Goal: Task Accomplishment & Management: Manage account settings

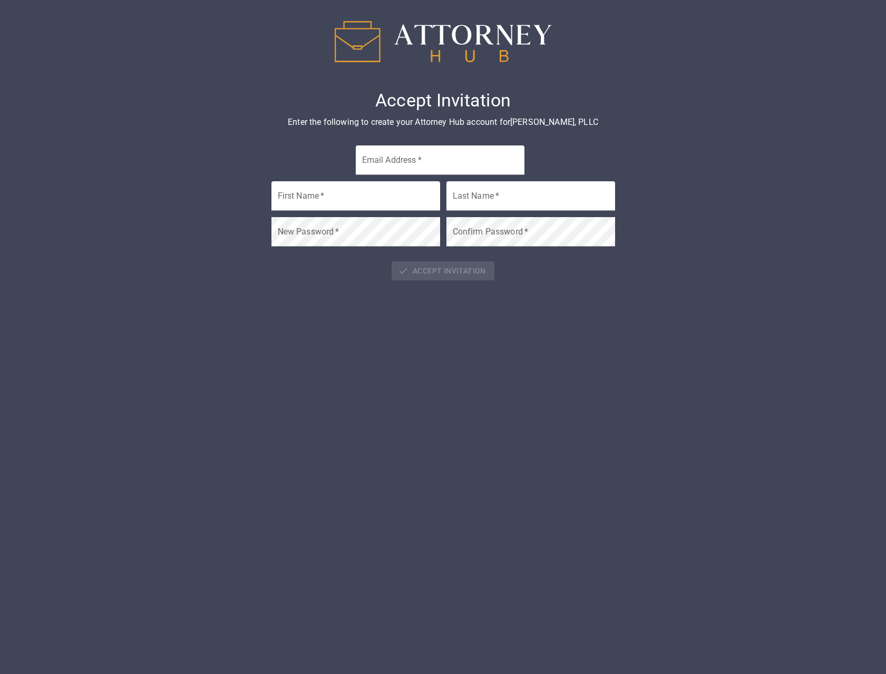
type input "[EMAIL_ADDRESS][DOMAIN_NAME]"
type input "Bradford"
type input "Wade"
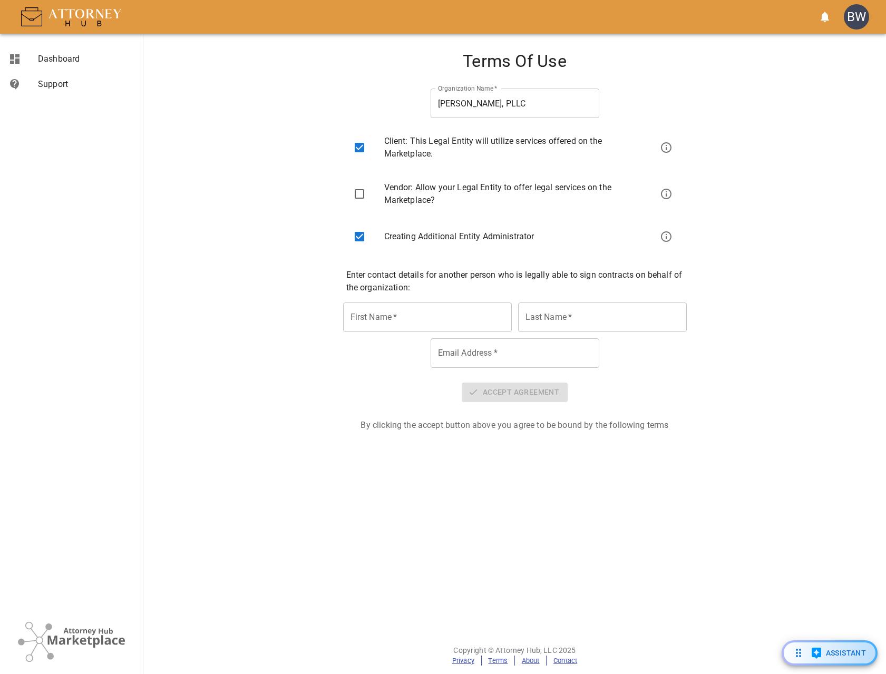
click at [360, 195] on input "checkbox" at bounding box center [360, 194] width 22 height 22
checkbox input "true"
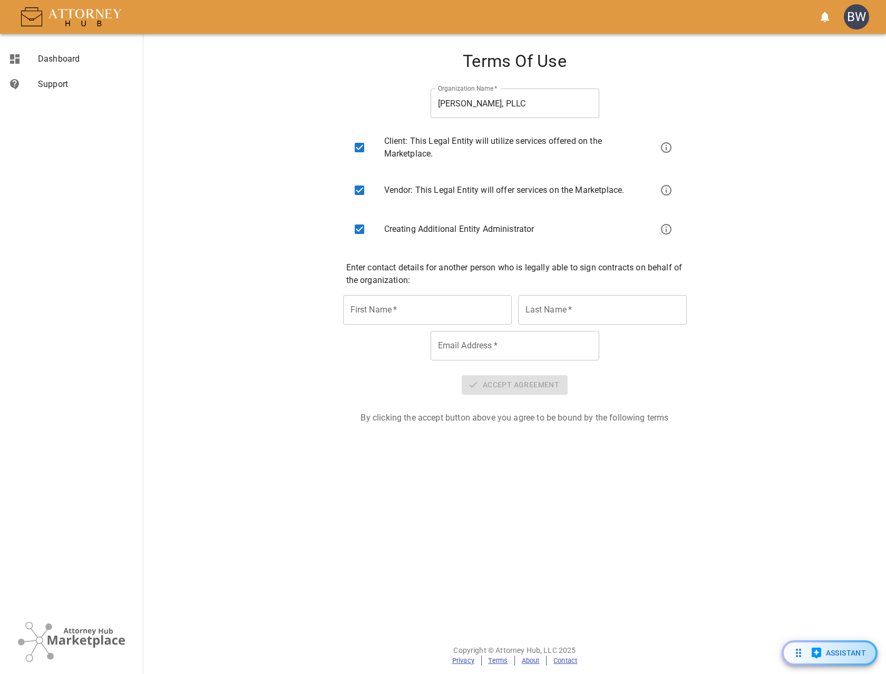
click at [389, 303] on div "First Name   * First Name   *" at bounding box center [427, 310] width 169 height 30
click at [389, 310] on input "First Name   *" at bounding box center [427, 310] width 169 height 30
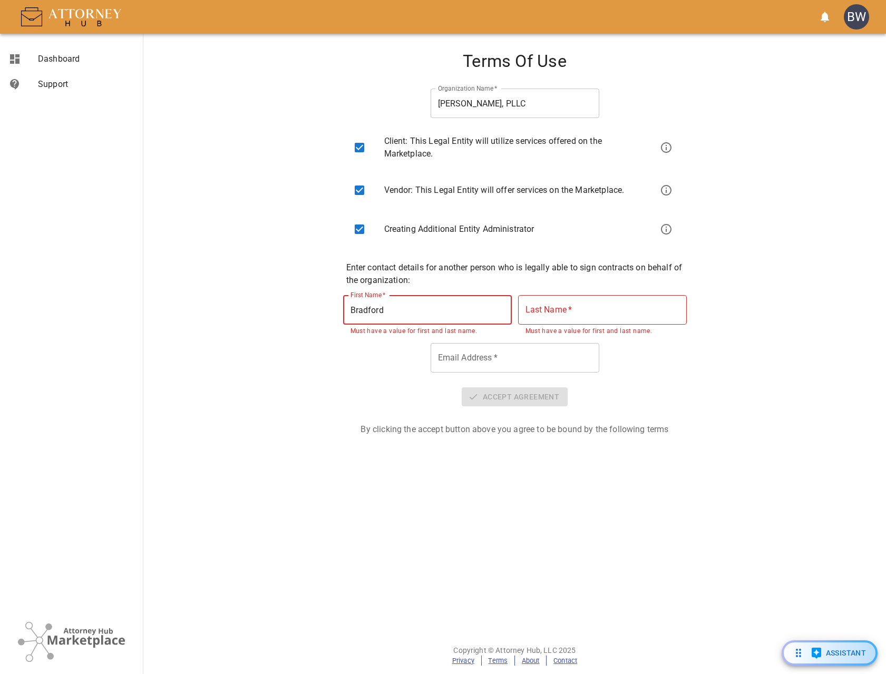
type input "Bradford"
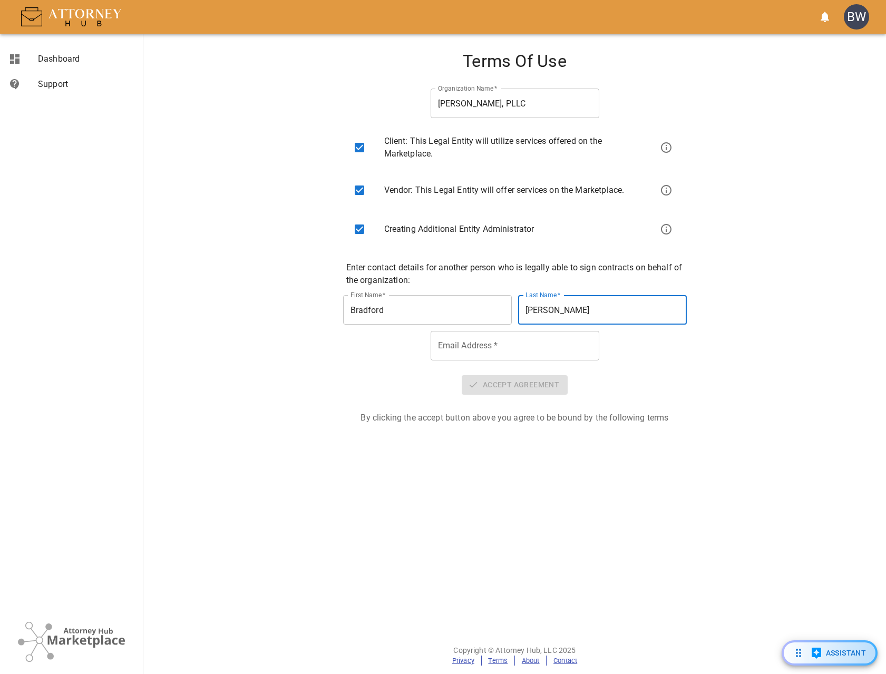
type input "Wade"
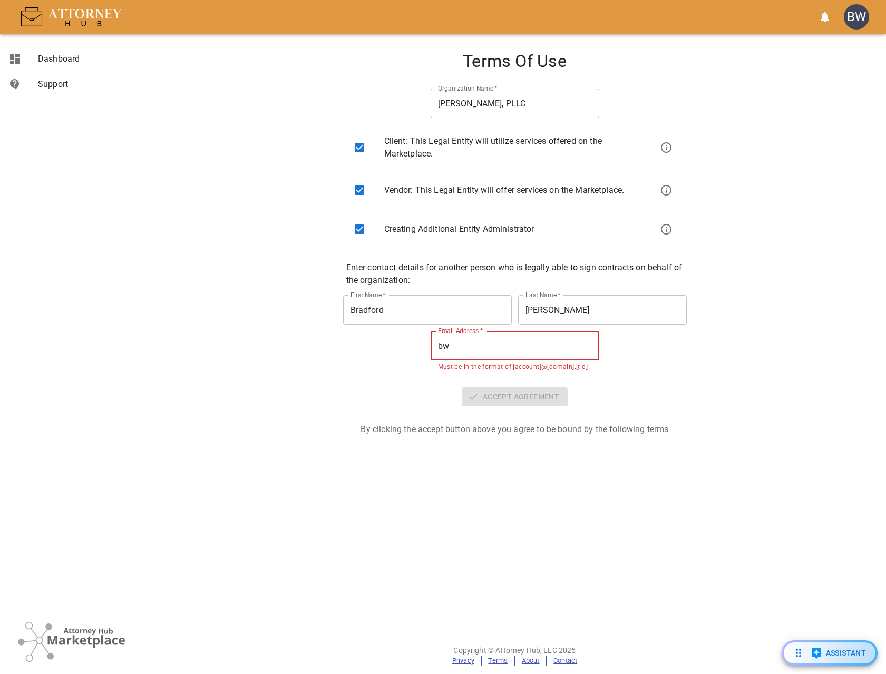
type input "b"
type input "Bocephus"
type input "[PERSON_NAME]"
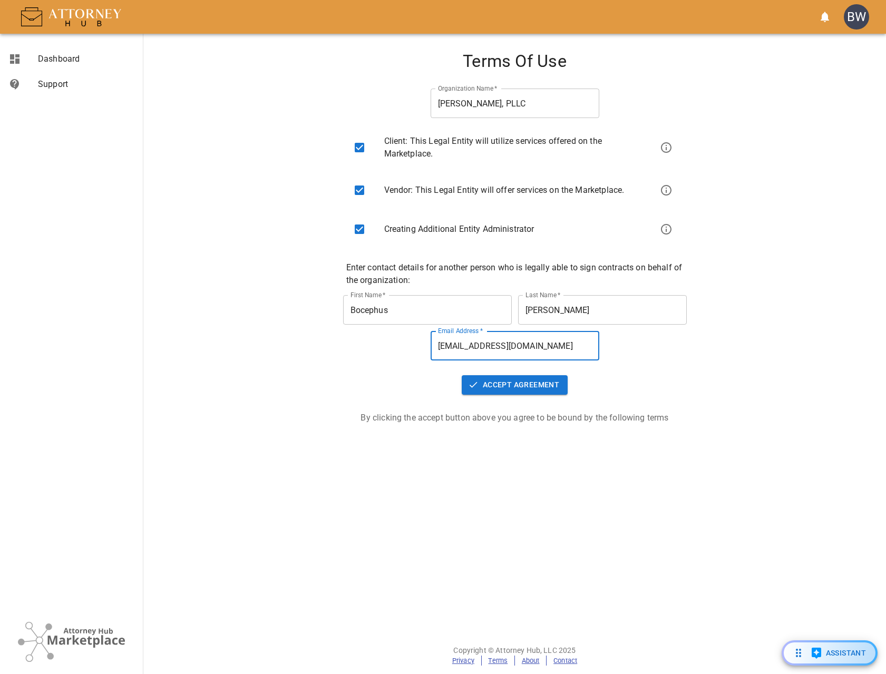
type input "[EMAIL_ADDRESS][DOMAIN_NAME]"
click at [532, 388] on button "Accept Agreement" at bounding box center [515, 385] width 106 height 20
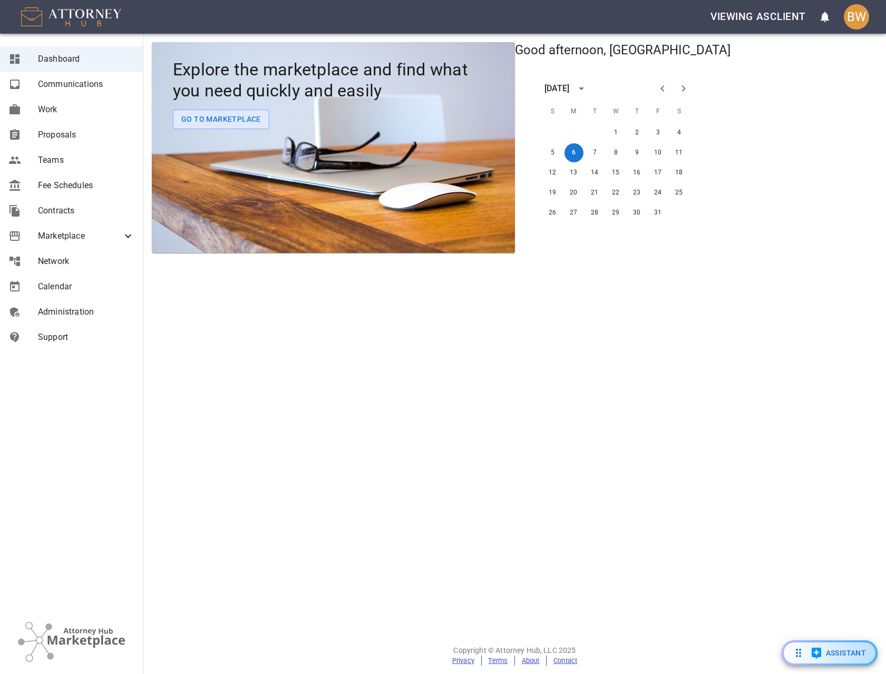
click at [682, 290] on section "Explore the marketplace and find what you need quickly and easily Go To Marketp…" at bounding box center [514, 335] width 743 height 603
click at [58, 133] on span "Proposals" at bounding box center [86, 135] width 96 height 13
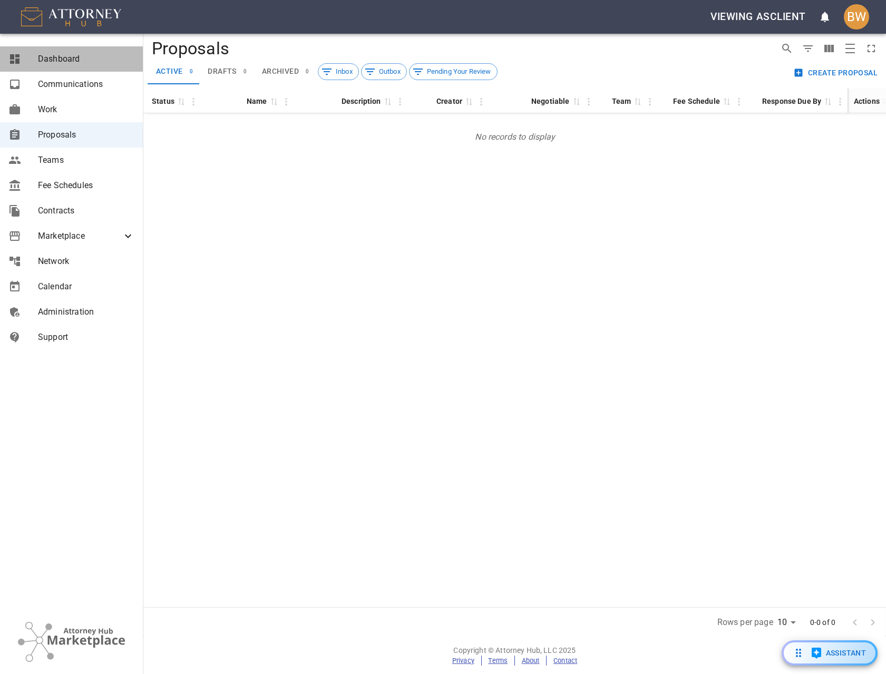
click at [45, 54] on span "Dashboard" at bounding box center [86, 59] width 96 height 13
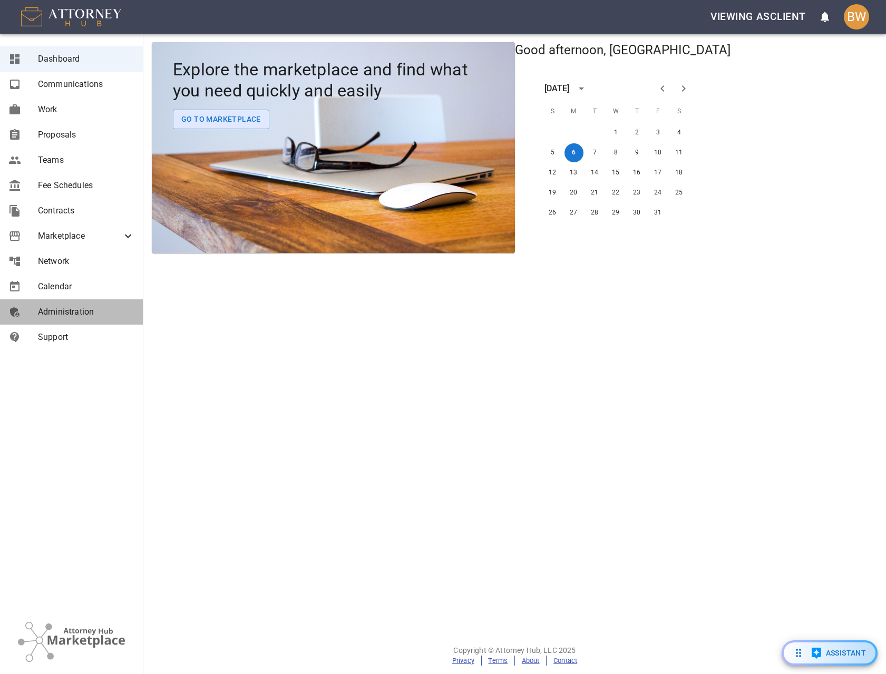
click at [89, 312] on span "Administration" at bounding box center [86, 312] width 96 height 13
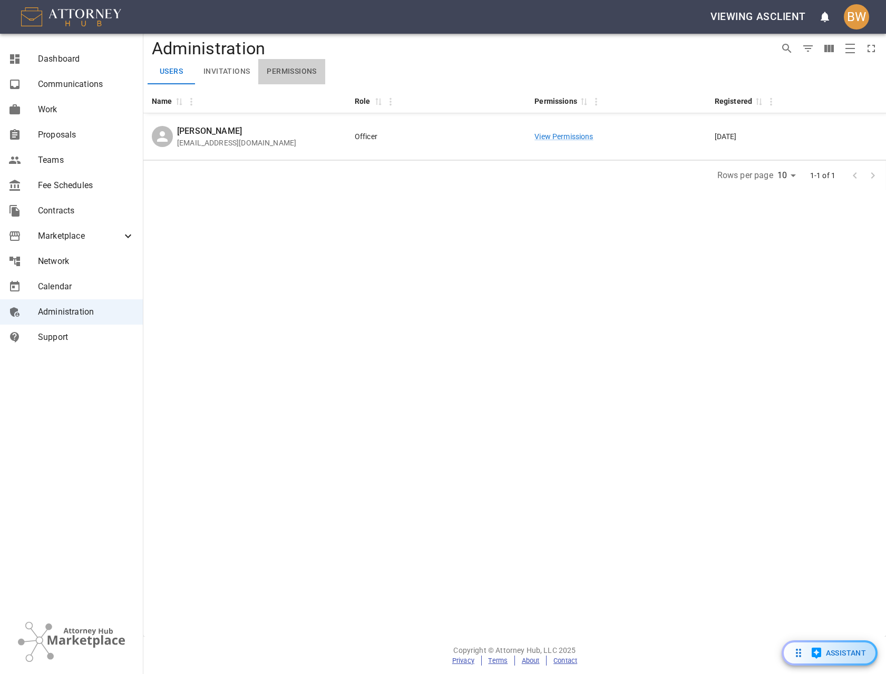
click at [300, 70] on button "Permissions" at bounding box center [291, 71] width 66 height 25
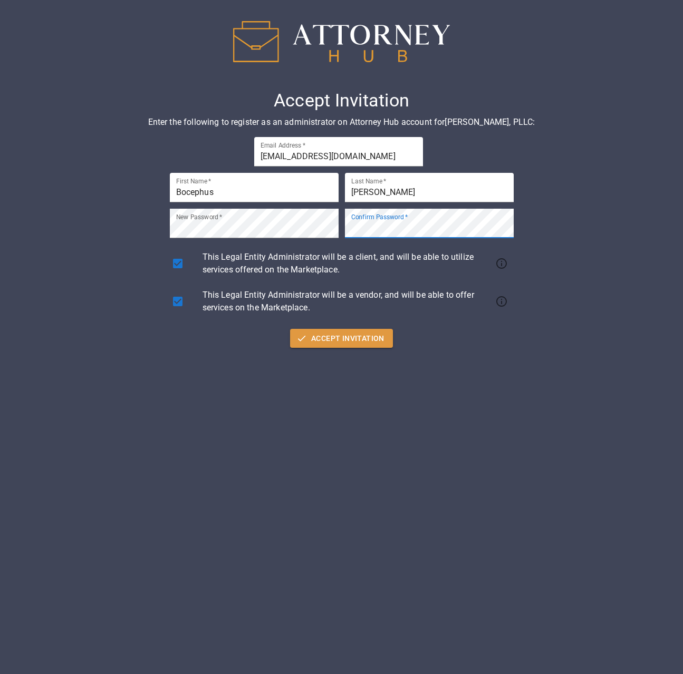
click at [559, 103] on h4 "Accept Invitation" at bounding box center [341, 101] width 607 height 22
click at [327, 341] on button "Accept Invitation" at bounding box center [341, 339] width 103 height 20
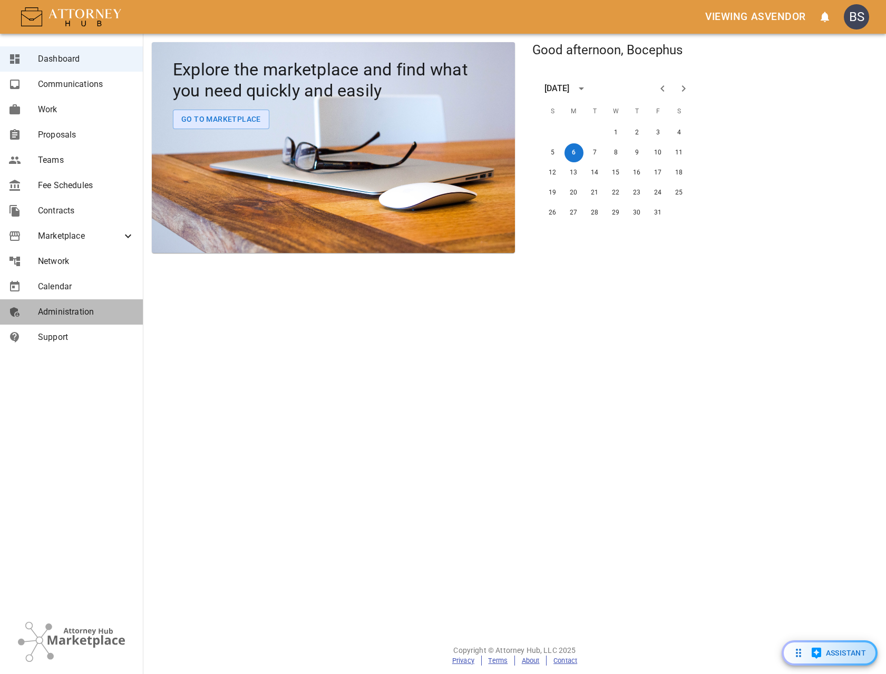
click at [80, 318] on link "Administration" at bounding box center [71, 312] width 143 height 25
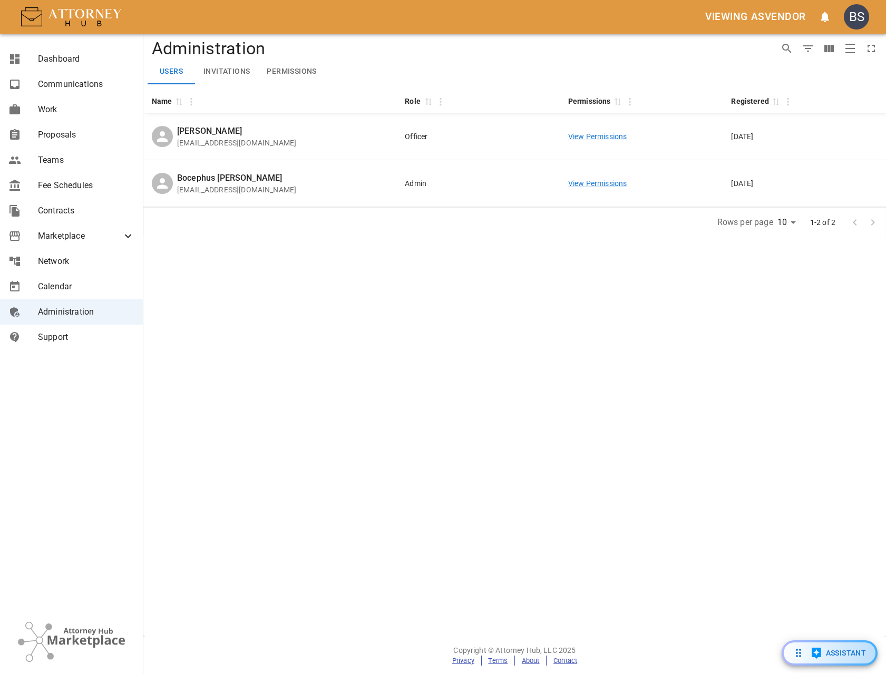
click at [236, 72] on button "Invitations" at bounding box center [226, 71] width 63 height 25
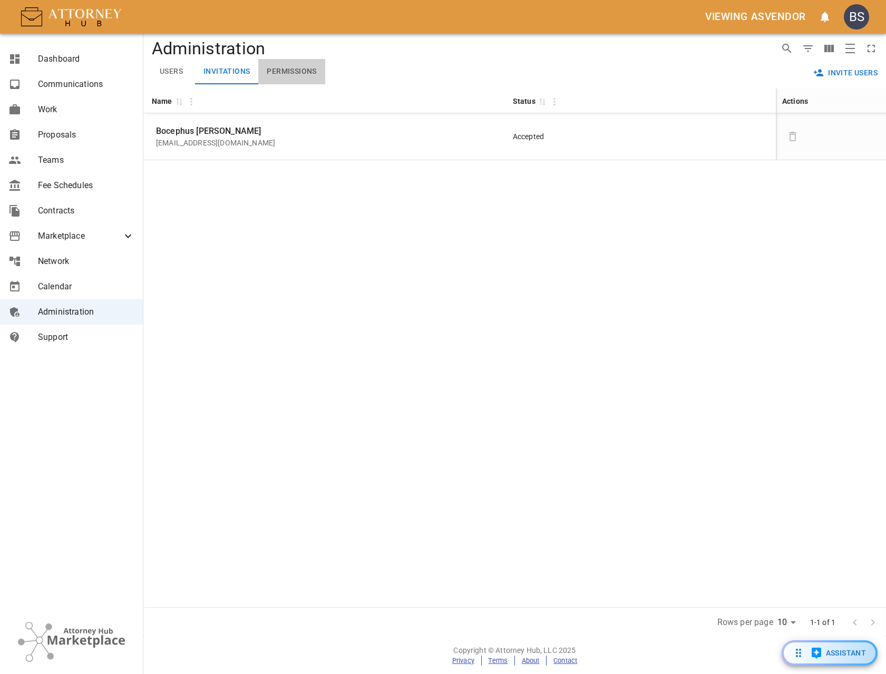
click at [292, 71] on button "Permissions" at bounding box center [291, 71] width 66 height 25
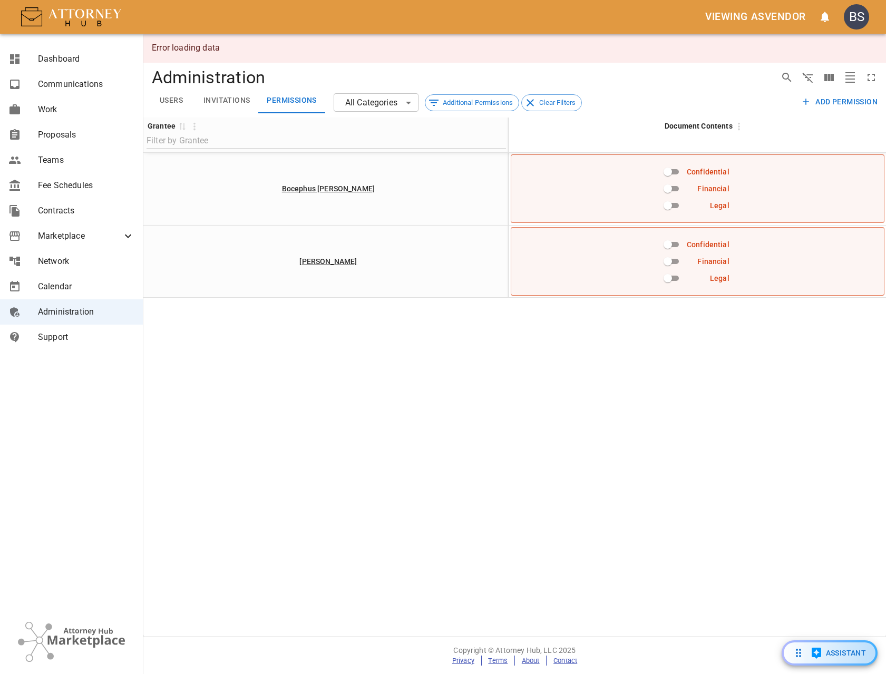
click at [375, 103] on body "Viewing as vendor BS Dashboard Communications Work Proposals Teams Fee Schedule…" at bounding box center [443, 337] width 886 height 674
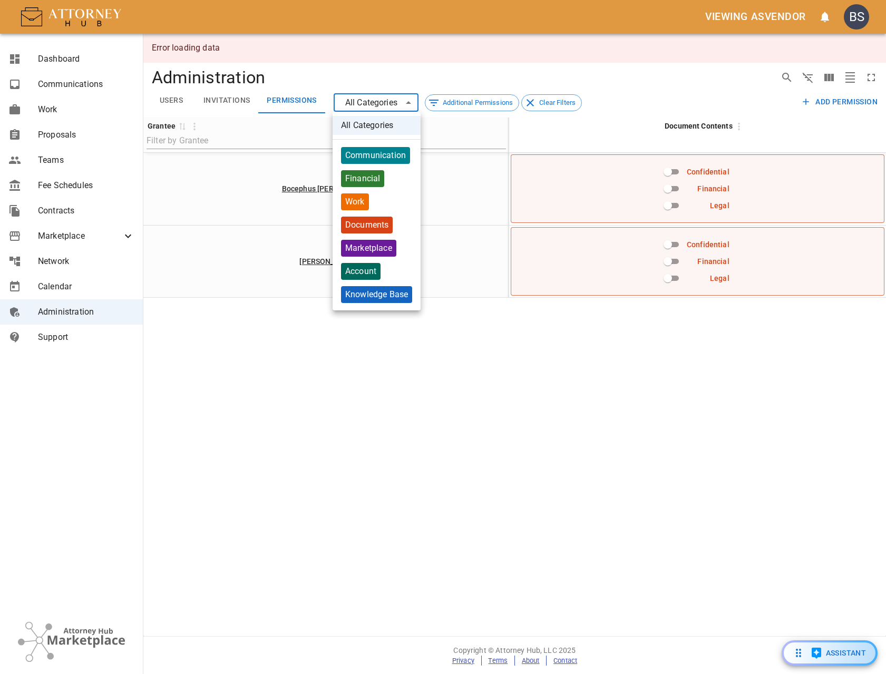
drag, startPoint x: 388, startPoint y: 56, endPoint x: 384, endPoint y: 66, distance: 10.7
click at [388, 57] on div at bounding box center [443, 337] width 886 height 674
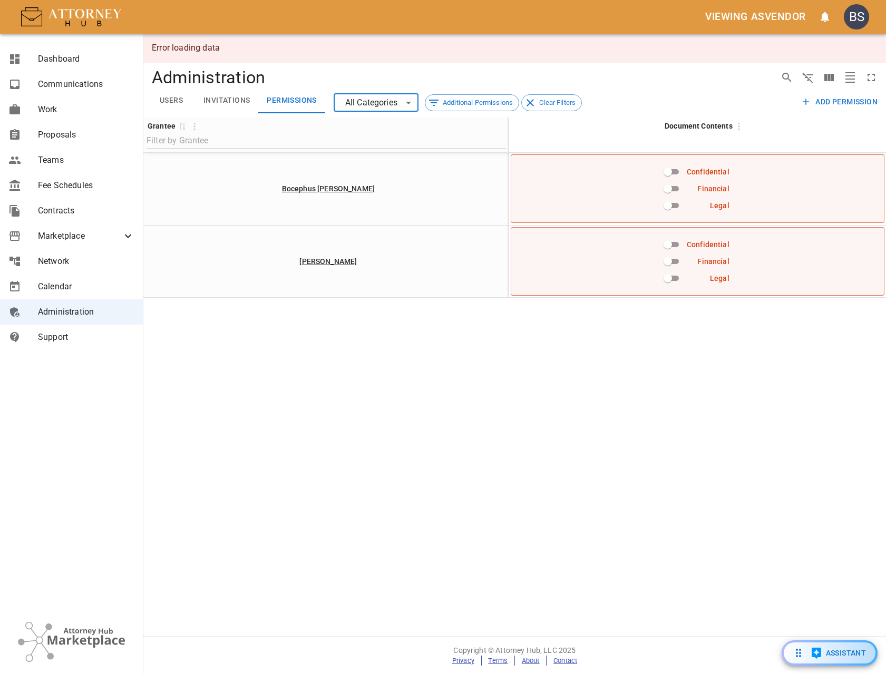
click at [538, 421] on div "Grantee 0 Document Contents Bocephus Sylvester Confidential Financial Legal Bra…" at bounding box center [514, 377] width 743 height 519
click at [164, 95] on button "Users" at bounding box center [171, 100] width 47 height 25
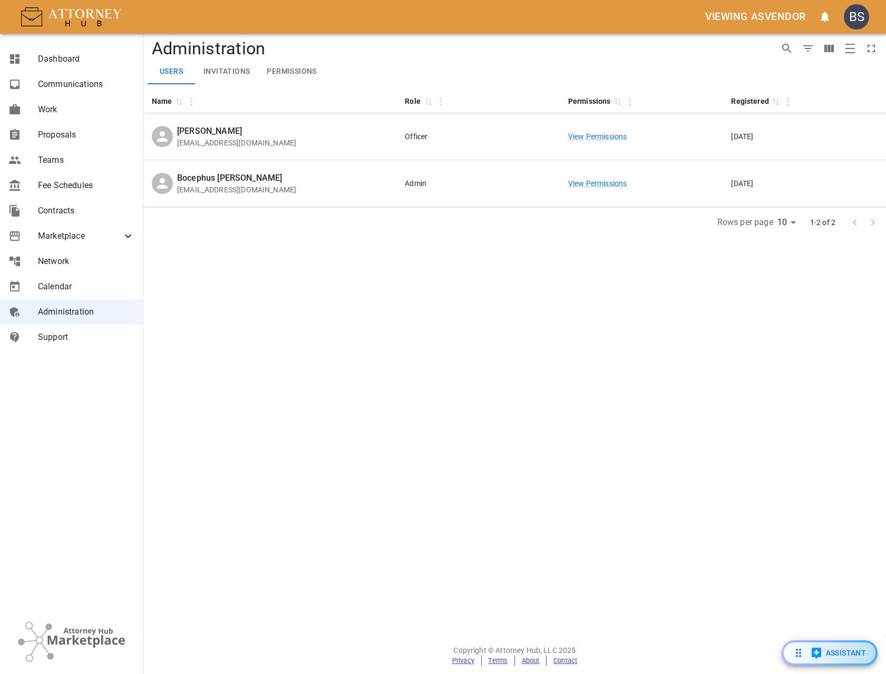
click at [277, 70] on button "Permissions" at bounding box center [291, 71] width 66 height 25
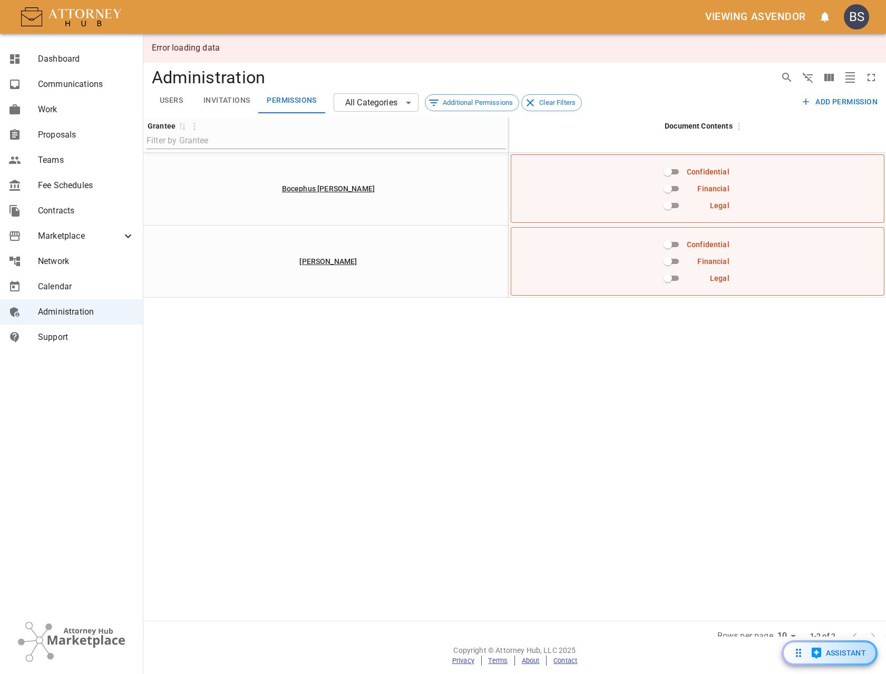
click at [886, 169] on html "Viewing as vendor BS Dashboard Communications Work Proposals Teams Fee Schedule…" at bounding box center [443, 337] width 886 height 674
